Goal: Task Accomplishment & Management: Use online tool/utility

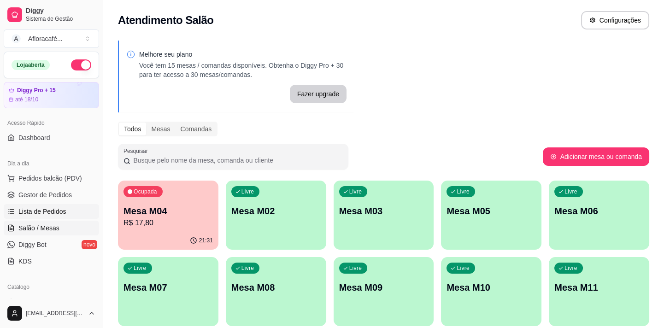
click at [61, 210] on span "Lista de Pedidos" at bounding box center [42, 211] width 48 height 9
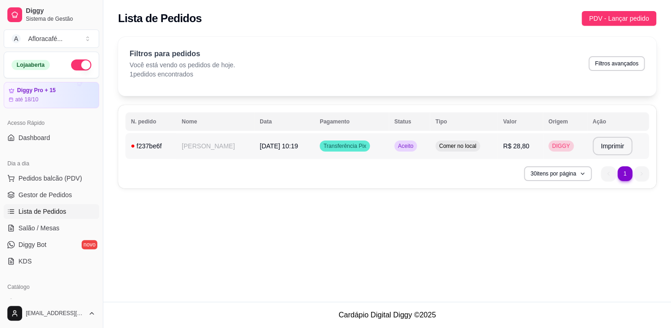
click at [229, 147] on td "[PERSON_NAME]" at bounding box center [215, 146] width 78 height 26
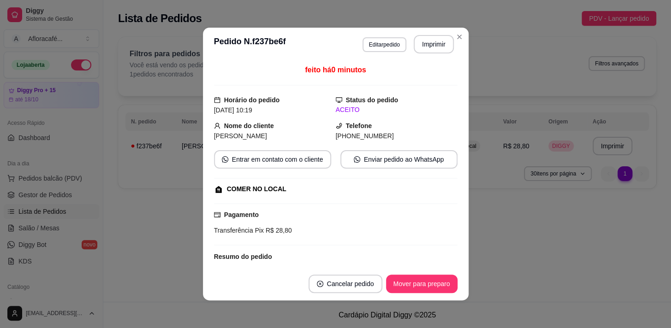
scroll to position [88, 0]
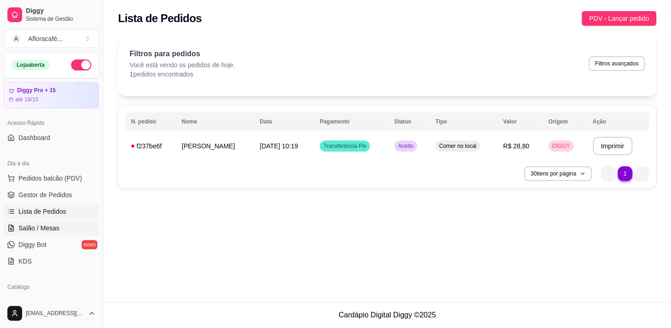
click at [36, 224] on span "Salão / Mesas" at bounding box center [38, 228] width 41 height 9
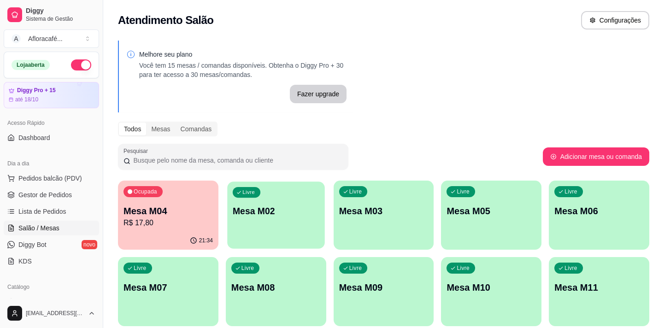
click at [248, 212] on p "Mesa M02" at bounding box center [276, 211] width 87 height 12
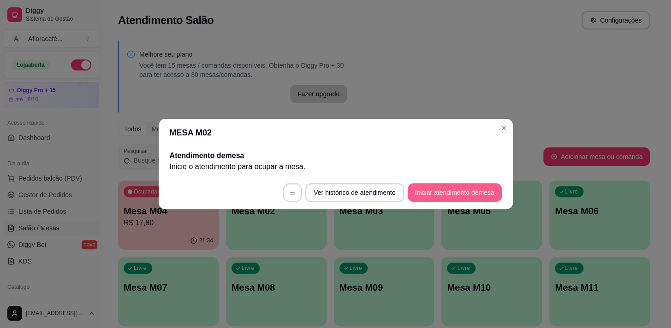
click at [472, 190] on button "Iniciar atendimento de mesa" at bounding box center [454, 192] width 94 height 18
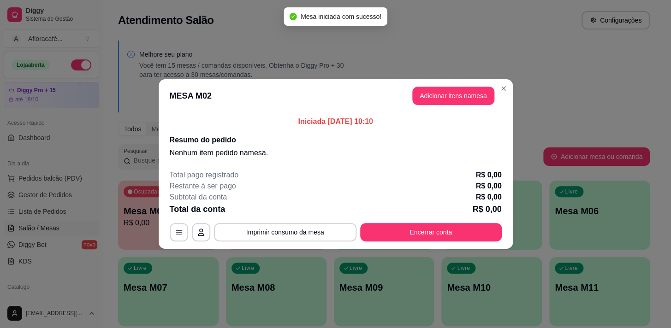
click at [473, 108] on header "MESA M02 Adicionar itens na mesa" at bounding box center [336, 95] width 354 height 33
click at [470, 102] on button "Adicionar itens na mesa" at bounding box center [453, 96] width 82 height 18
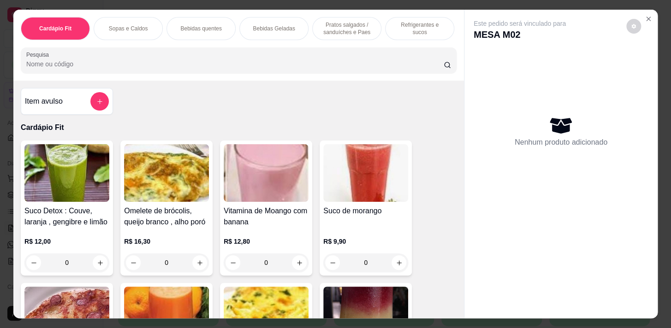
click at [105, 56] on div at bounding box center [238, 60] width 425 height 18
click at [90, 70] on div at bounding box center [238, 60] width 425 height 18
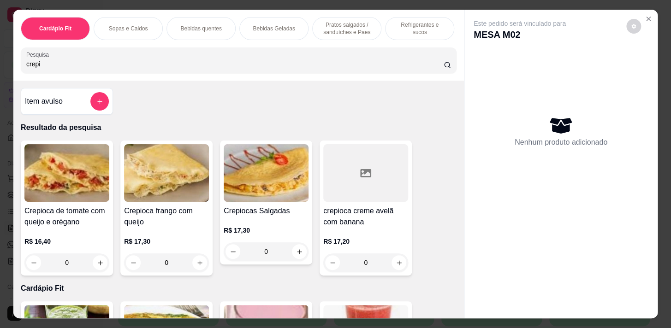
type input "crepi"
click at [297, 259] on button "increase-product-quantity" at bounding box center [299, 251] width 15 height 15
click at [296, 252] on icon "increase-product-quantity" at bounding box center [299, 251] width 7 height 7
click at [296, 255] on icon "increase-product-quantity" at bounding box center [299, 251] width 7 height 7
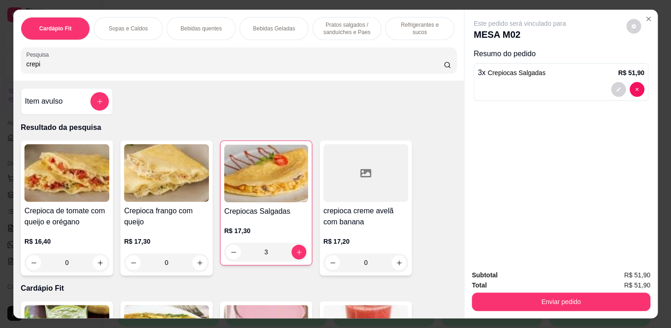
type input "3"
click at [230, 258] on button "decrease-product-quantity" at bounding box center [233, 252] width 15 height 15
type input "1"
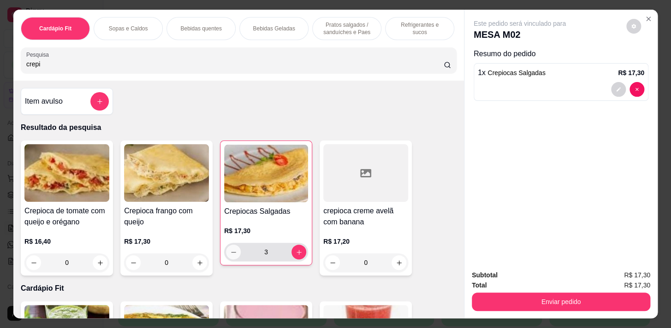
type input "1"
click at [195, 25] on p "Bebidas quentes" at bounding box center [200, 28] width 41 height 7
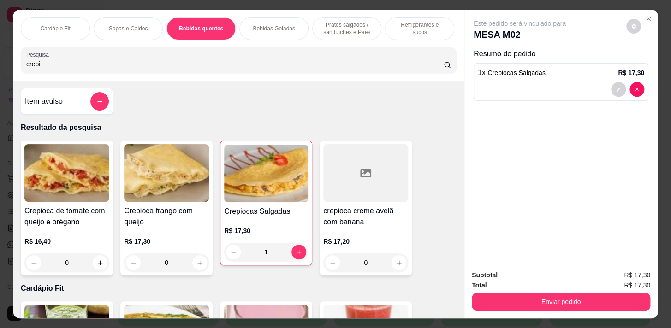
scroll to position [23, 0]
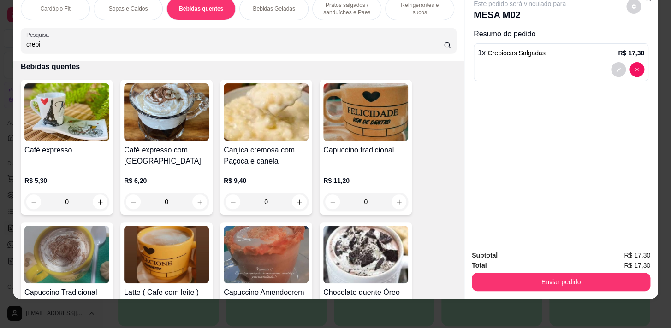
click at [196, 26] on div "Cardápio Fit Sopas e Caldos Bebidas quentes Bebidas Geladas Pratos salgados / s…" at bounding box center [238, 25] width 450 height 71
click at [95, 202] on button "increase-product-quantity" at bounding box center [100, 202] width 15 height 15
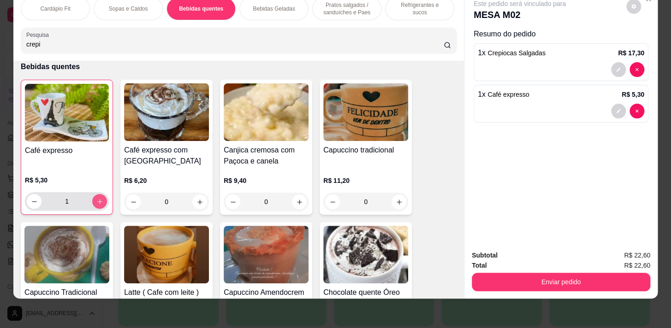
type input "1"
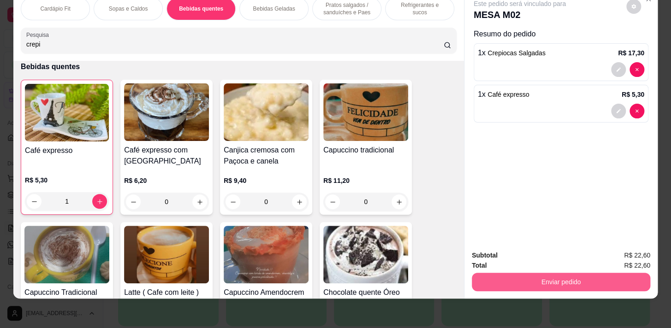
click at [534, 273] on button "Enviar pedido" at bounding box center [561, 282] width 178 height 18
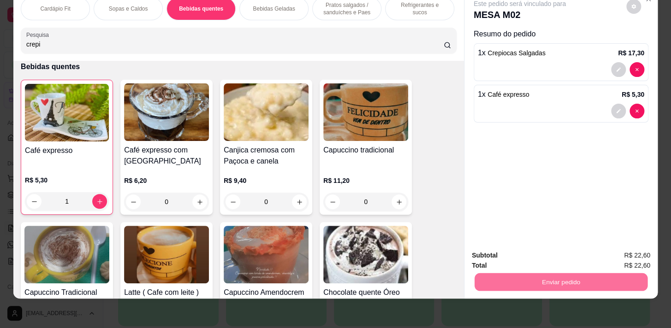
click at [625, 254] on button "Enviar pedido" at bounding box center [626, 253] width 51 height 17
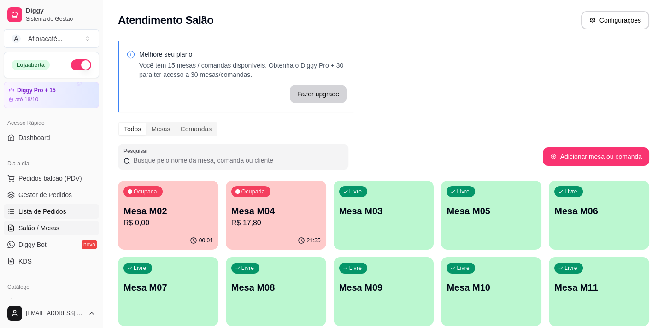
click at [45, 207] on span "Lista de Pedidos" at bounding box center [42, 211] width 48 height 9
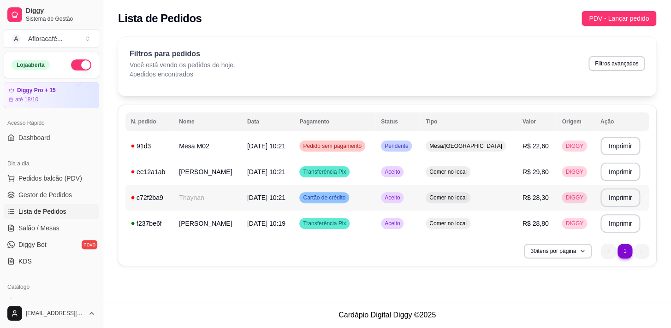
click at [225, 196] on td "Thaynan" at bounding box center [207, 198] width 68 height 26
click at [238, 172] on td "[PERSON_NAME]" at bounding box center [207, 172] width 68 height 26
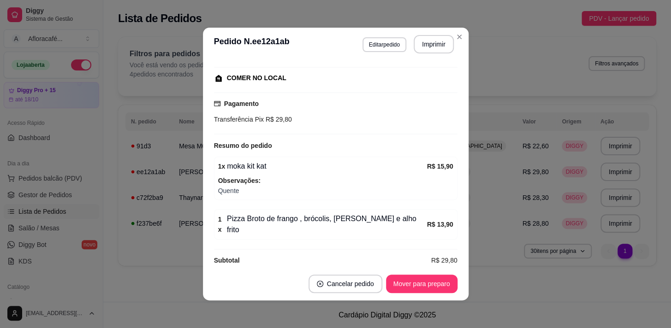
scroll to position [1, 0]
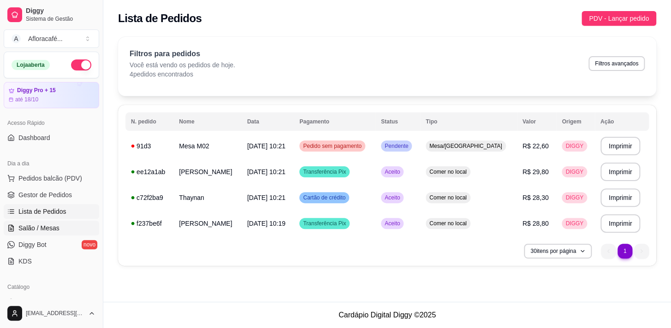
click at [45, 228] on span "Salão / Mesas" at bounding box center [38, 228] width 41 height 9
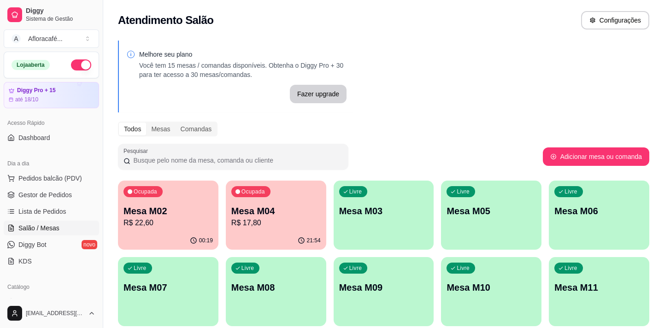
click at [209, 225] on p "R$ 22,60" at bounding box center [168, 223] width 89 height 11
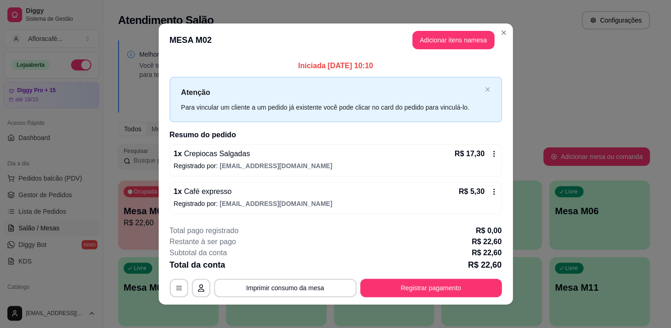
click at [361, 183] on div "1 x Café expresso R$ 5,30 Registrado por: [EMAIL_ADDRESS][DOMAIN_NAME]" at bounding box center [336, 198] width 332 height 32
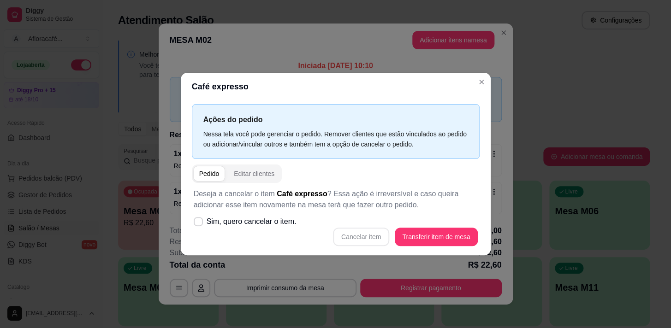
click at [357, 238] on div "Cancelar item Transferir item de mesa" at bounding box center [336, 237] width 284 height 18
drag, startPoint x: 185, startPoint y: 198, endPoint x: 217, endPoint y: 220, distance: 39.4
click at [189, 213] on div "Ações do pedido Nessa tela você pode gerenciar o pedido. Remover clientes que e…" at bounding box center [336, 177] width 310 height 155
click at [195, 225] on span at bounding box center [198, 221] width 9 height 9
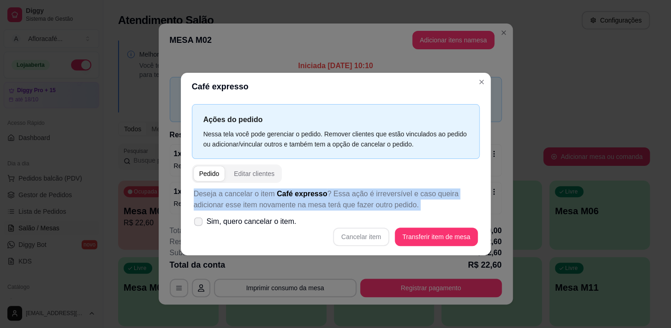
click at [218, 220] on span "Sim, quero cancelar o item." at bounding box center [252, 221] width 90 height 11
click at [199, 224] on input "Sim, quero cancelar o item." at bounding box center [196, 227] width 6 height 6
checkbox input "true"
click at [358, 239] on button "Cancelar item" at bounding box center [361, 237] width 55 height 18
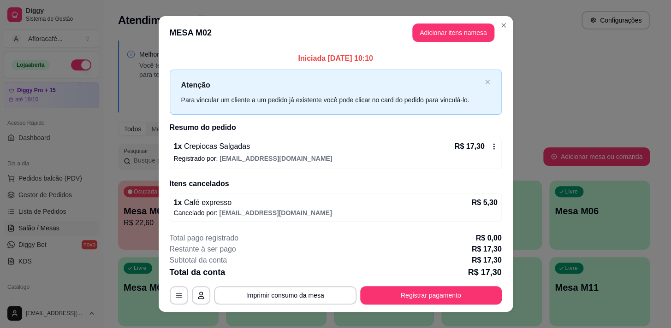
click at [470, 23] on div "**********" at bounding box center [335, 164] width 671 height 328
click at [470, 31] on button "Adicionar itens na mesa" at bounding box center [453, 33] width 82 height 18
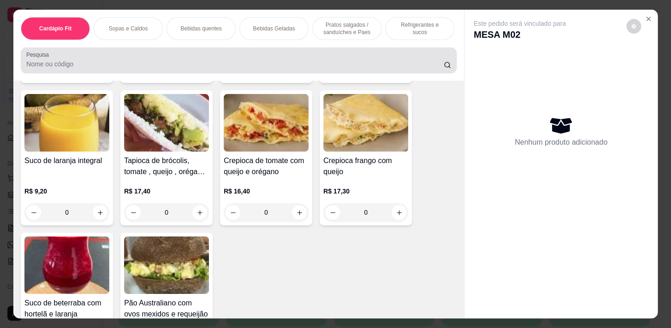
scroll to position [544, 0]
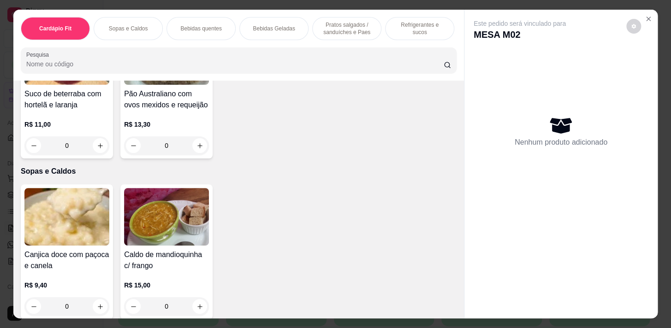
click at [188, 25] on p "Bebidas quentes" at bounding box center [200, 28] width 41 height 7
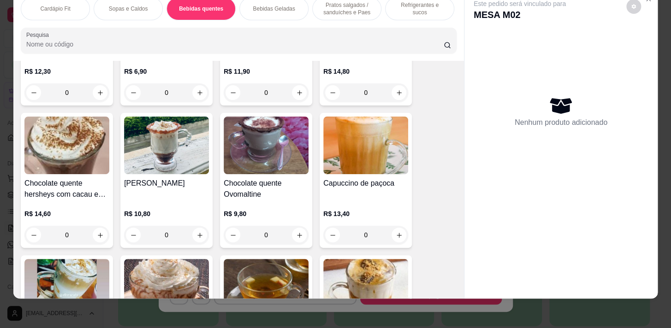
scroll to position [958, 0]
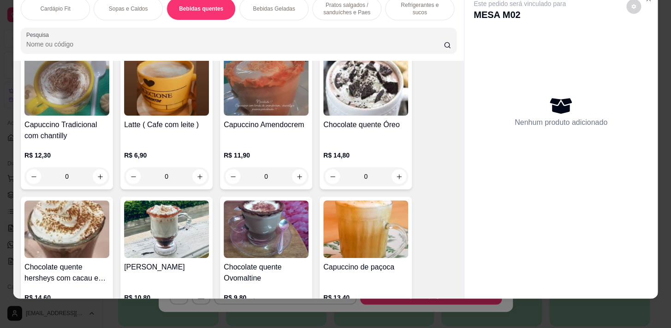
click at [194, 180] on div "0" at bounding box center [166, 176] width 85 height 18
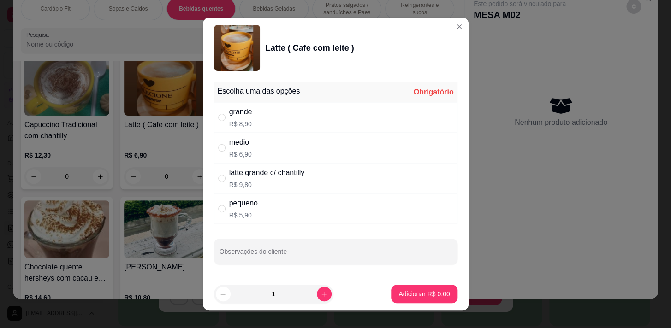
click at [244, 146] on div "medio" at bounding box center [240, 142] width 23 height 11
radio input "true"
click at [411, 295] on p "Adicionar R$ 6,90" at bounding box center [424, 293] width 50 height 9
type input "1"
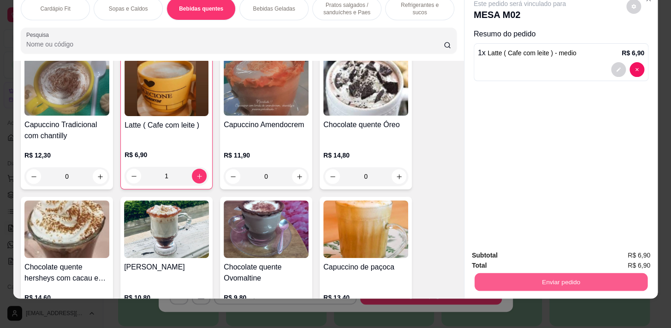
click at [576, 275] on button "Enviar pedido" at bounding box center [560, 282] width 173 height 18
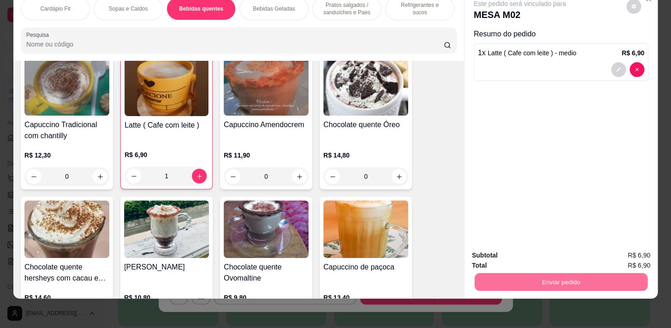
click at [625, 245] on button "Enviar pedido" at bounding box center [626, 253] width 51 height 17
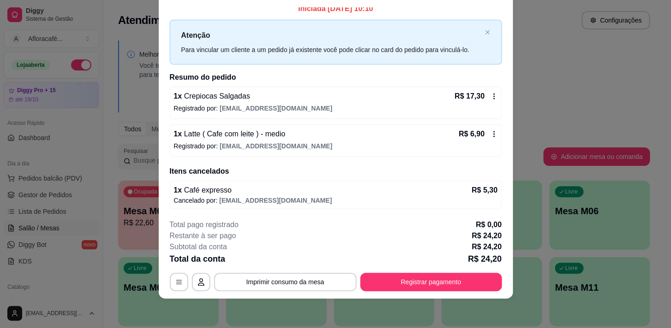
scroll to position [0, 0]
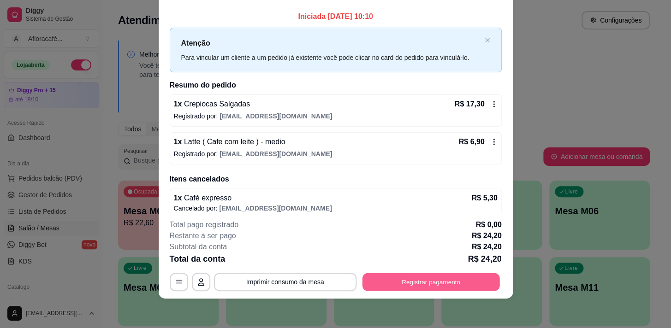
click at [439, 282] on button "Registrar pagamento" at bounding box center [430, 282] width 137 height 18
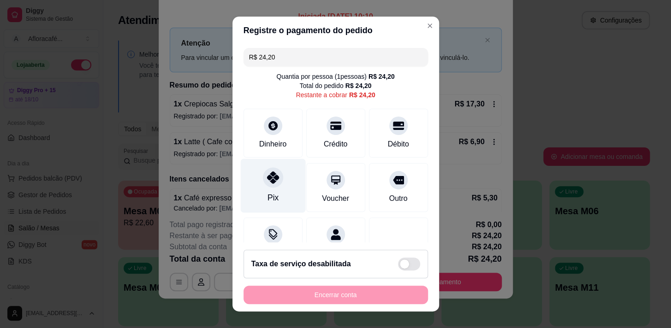
click at [274, 183] on div at bounding box center [273, 177] width 20 height 20
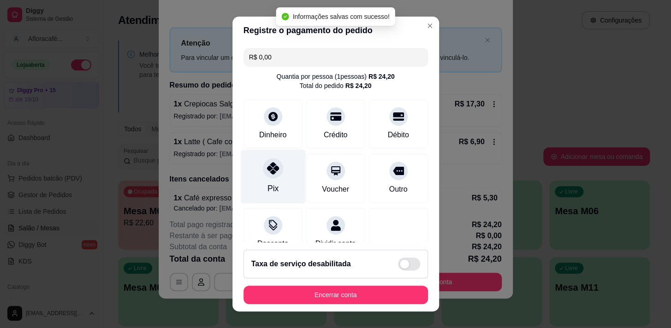
type input "R$ 0,00"
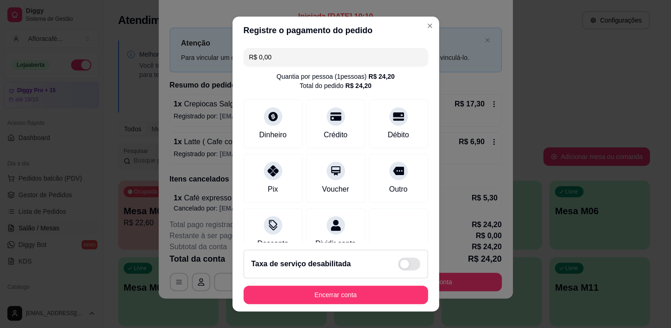
scroll to position [77, 0]
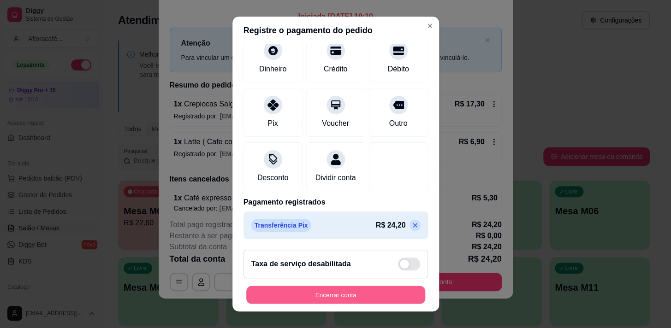
click at [377, 300] on button "Encerrar conta" at bounding box center [335, 295] width 179 height 18
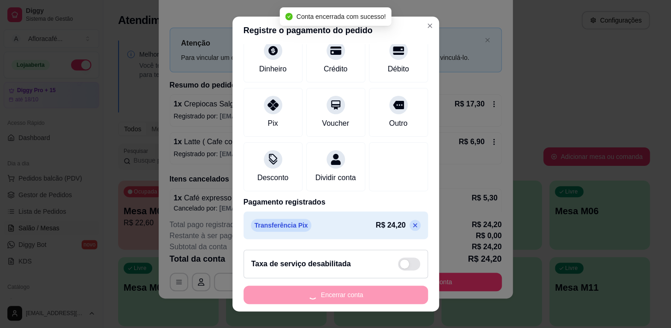
scroll to position [0, 0]
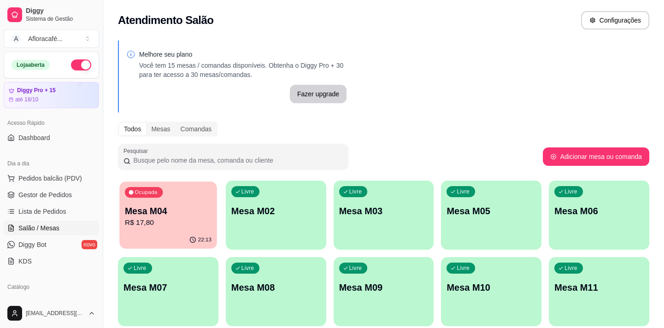
click at [180, 224] on p "R$ 17,80" at bounding box center [168, 223] width 87 height 11
click at [87, 209] on link "Lista de Pedidos" at bounding box center [51, 211] width 95 height 15
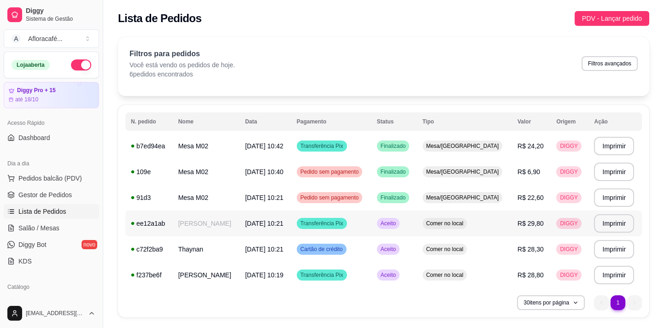
click at [238, 228] on td "[PERSON_NAME]" at bounding box center [206, 224] width 67 height 26
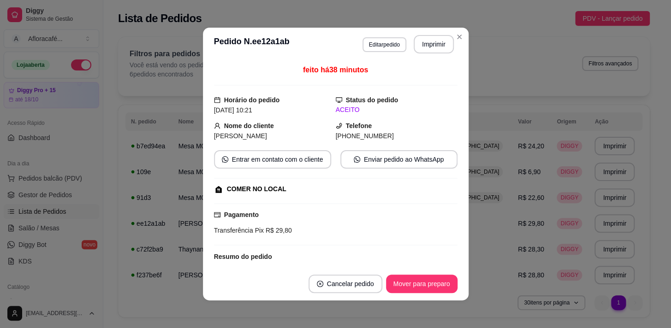
scroll to position [111, 0]
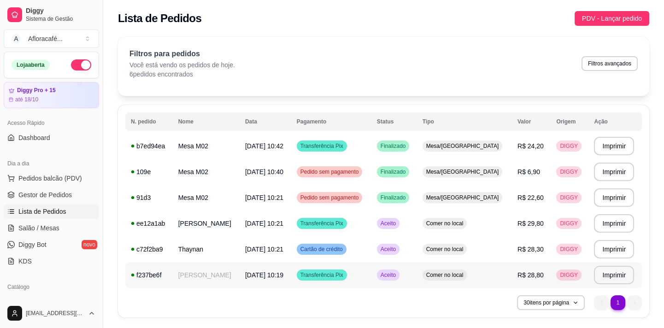
click at [240, 281] on td "[PERSON_NAME]" at bounding box center [206, 275] width 67 height 26
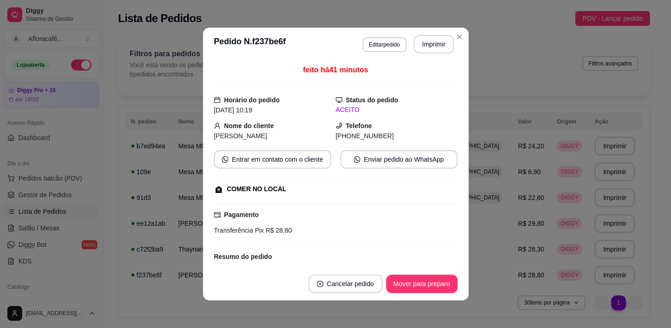
scroll to position [88, 0]
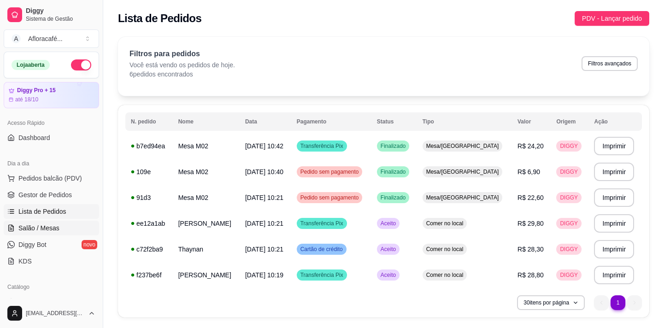
click at [39, 221] on link "Salão / Mesas" at bounding box center [51, 228] width 95 height 15
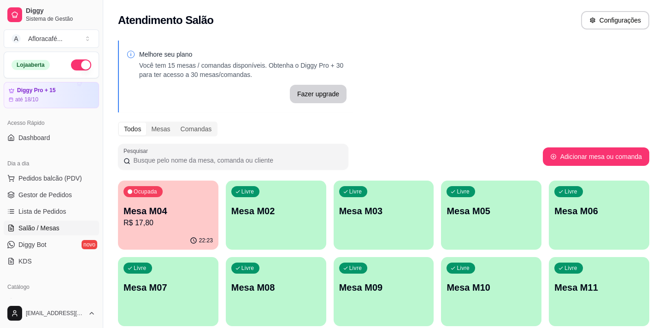
click at [258, 250] on div "Ocupada Mesa M04 R$ 17,80 22:23 Livre Mesa M02 Livre Mesa M03 Livre Mesa M05 Li…" at bounding box center [383, 292] width 531 height 222
click at [284, 212] on p "Mesa M02" at bounding box center [276, 211] width 87 height 12
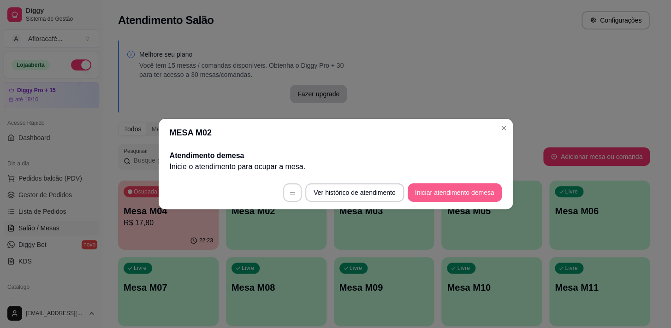
click at [443, 194] on button "Iniciar atendimento de mesa" at bounding box center [454, 192] width 94 height 18
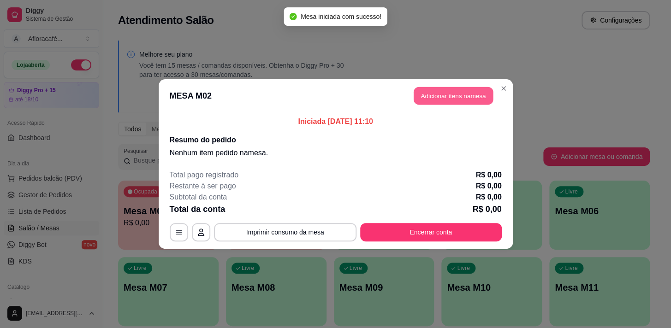
click at [445, 106] on header "MESA M02 Adicionar itens na mesa" at bounding box center [336, 95] width 354 height 33
click at [447, 98] on button "Adicionar itens na mesa" at bounding box center [452, 96] width 79 height 18
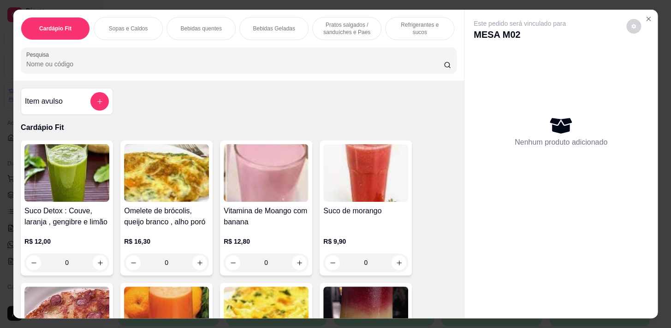
click at [260, 65] on input "Pesquisa" at bounding box center [234, 63] width 417 height 9
type input "r"
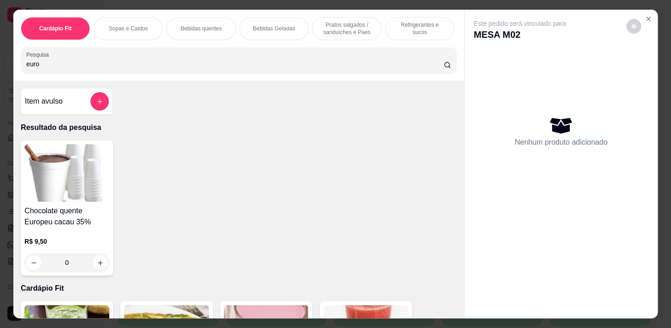
type input "euro"
click at [96, 260] on div "0" at bounding box center [66, 263] width 85 height 18
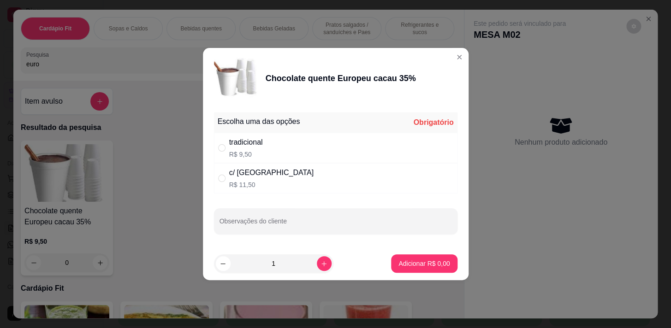
click at [223, 141] on div "tradicional R$ 9,50" at bounding box center [335, 148] width 243 height 30
radio input "true"
click at [449, 271] on div "Adicionar R$ 9,50" at bounding box center [424, 263] width 66 height 18
click at [439, 262] on p "Adicionar R$ 9,50" at bounding box center [424, 263] width 50 height 9
type input "1"
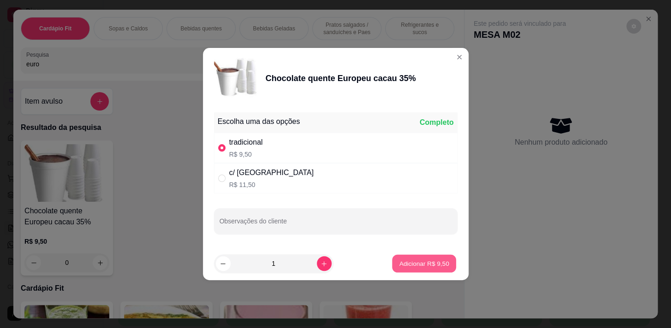
type input "1"
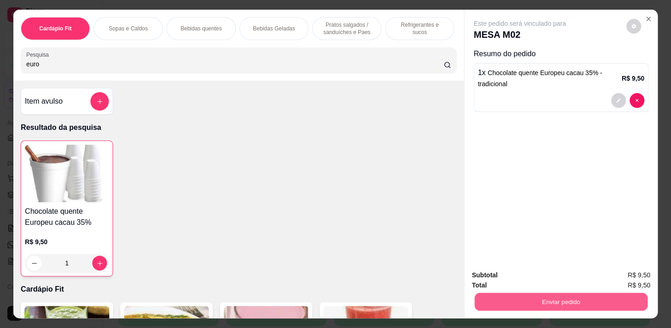
click at [579, 296] on button "Enviar pedido" at bounding box center [560, 302] width 173 height 18
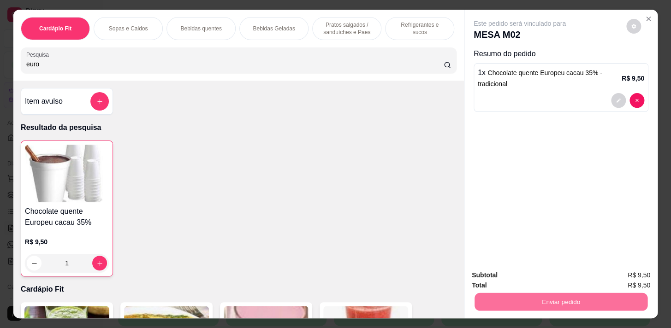
click at [635, 273] on button "Enviar pedido" at bounding box center [626, 276] width 52 height 18
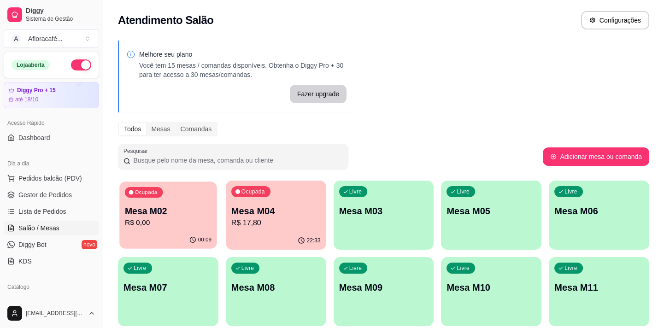
click at [187, 238] on div "00:09" at bounding box center [167, 240] width 97 height 18
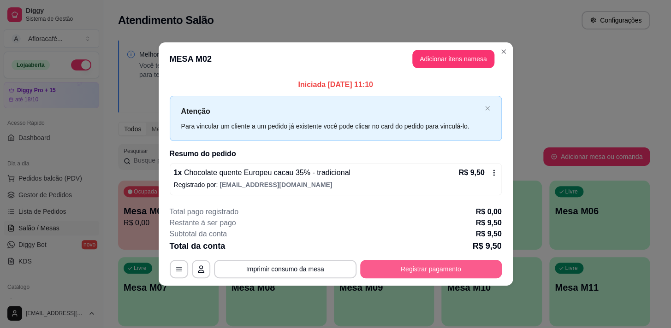
click at [460, 271] on button "Registrar pagamento" at bounding box center [431, 269] width 142 height 18
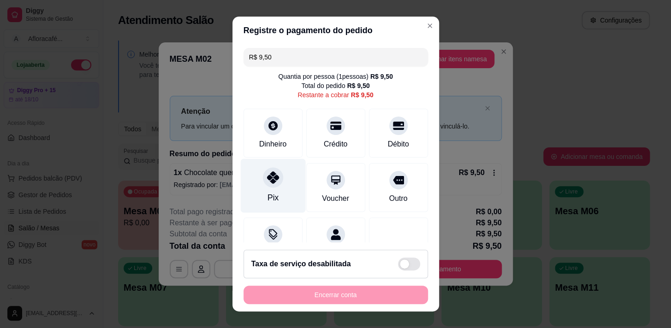
click at [277, 179] on div at bounding box center [273, 177] width 20 height 20
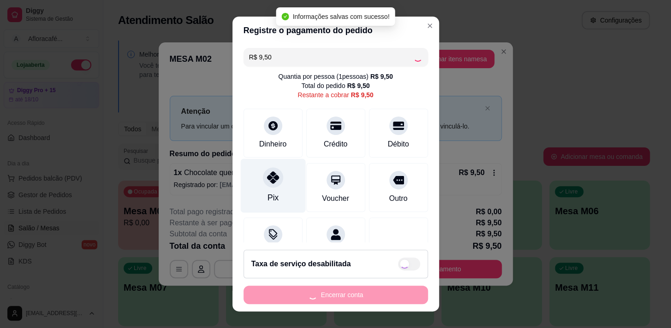
type input "R$ 0,00"
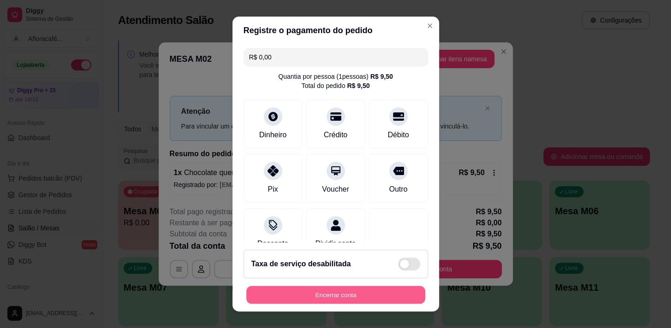
click at [387, 290] on button "Encerrar conta" at bounding box center [335, 295] width 179 height 18
